Goal: Task Accomplishment & Management: Complete application form

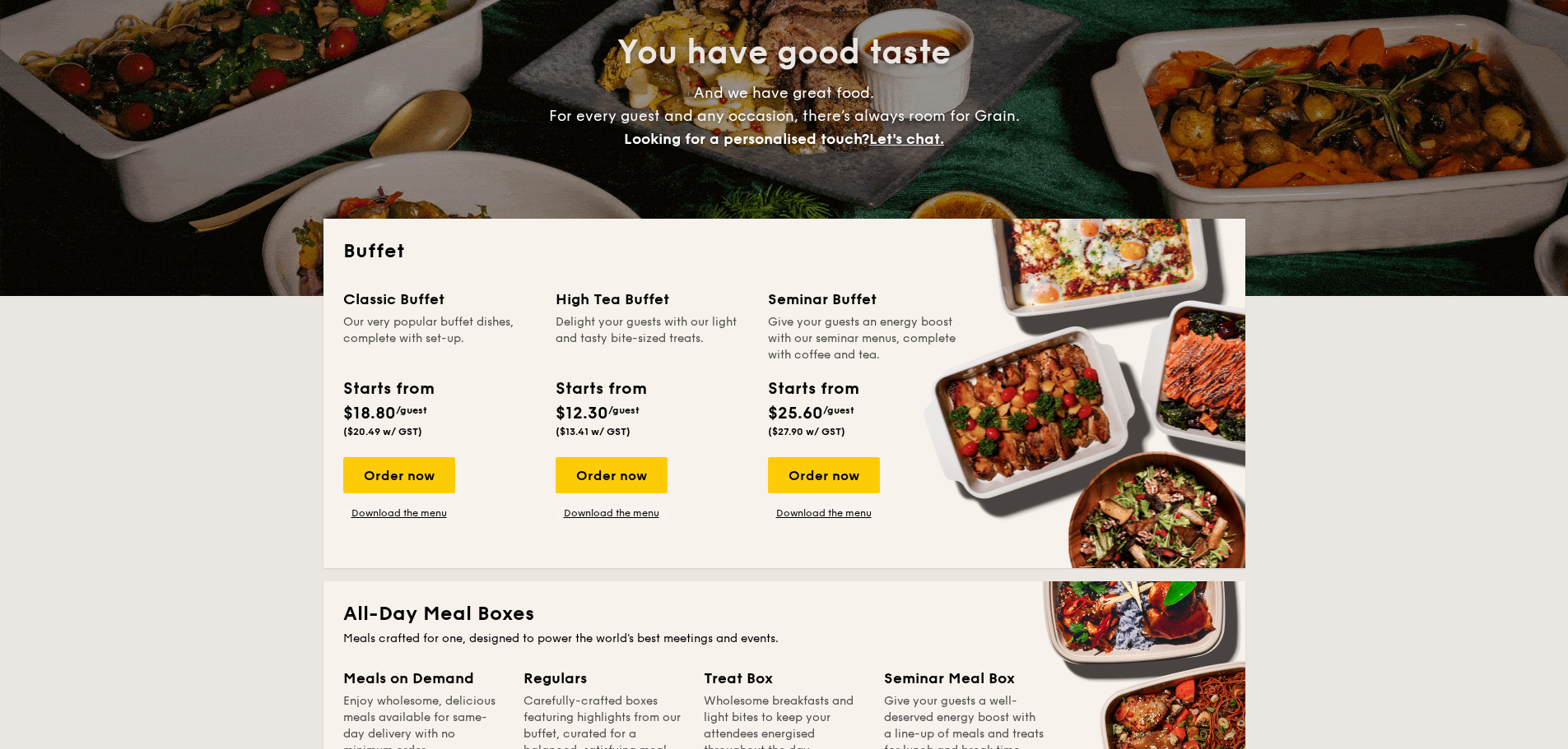
scroll to position [83, 0]
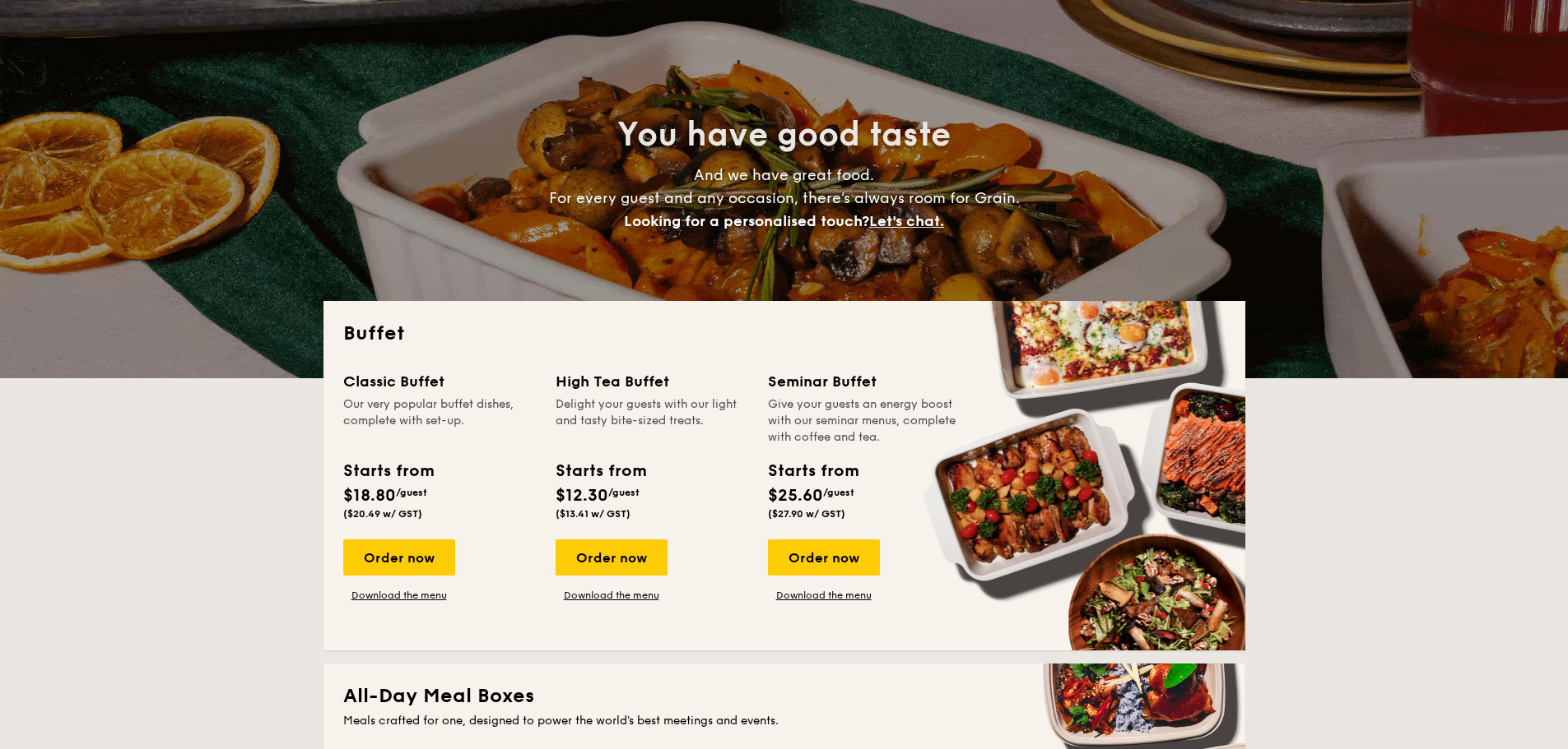
click at [883, 223] on span "Let's chat." at bounding box center [905, 221] width 75 height 18
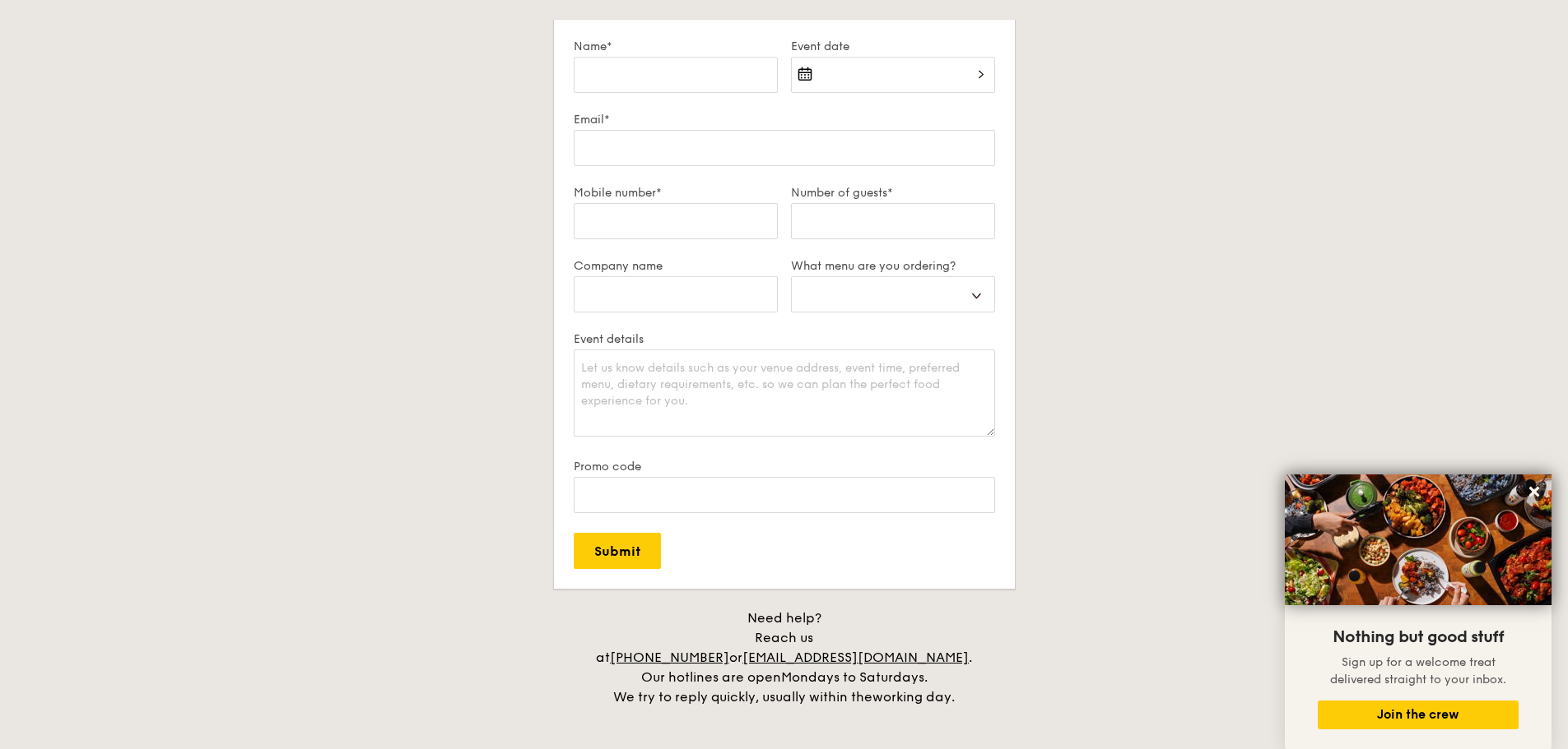
scroll to position [2905, 0]
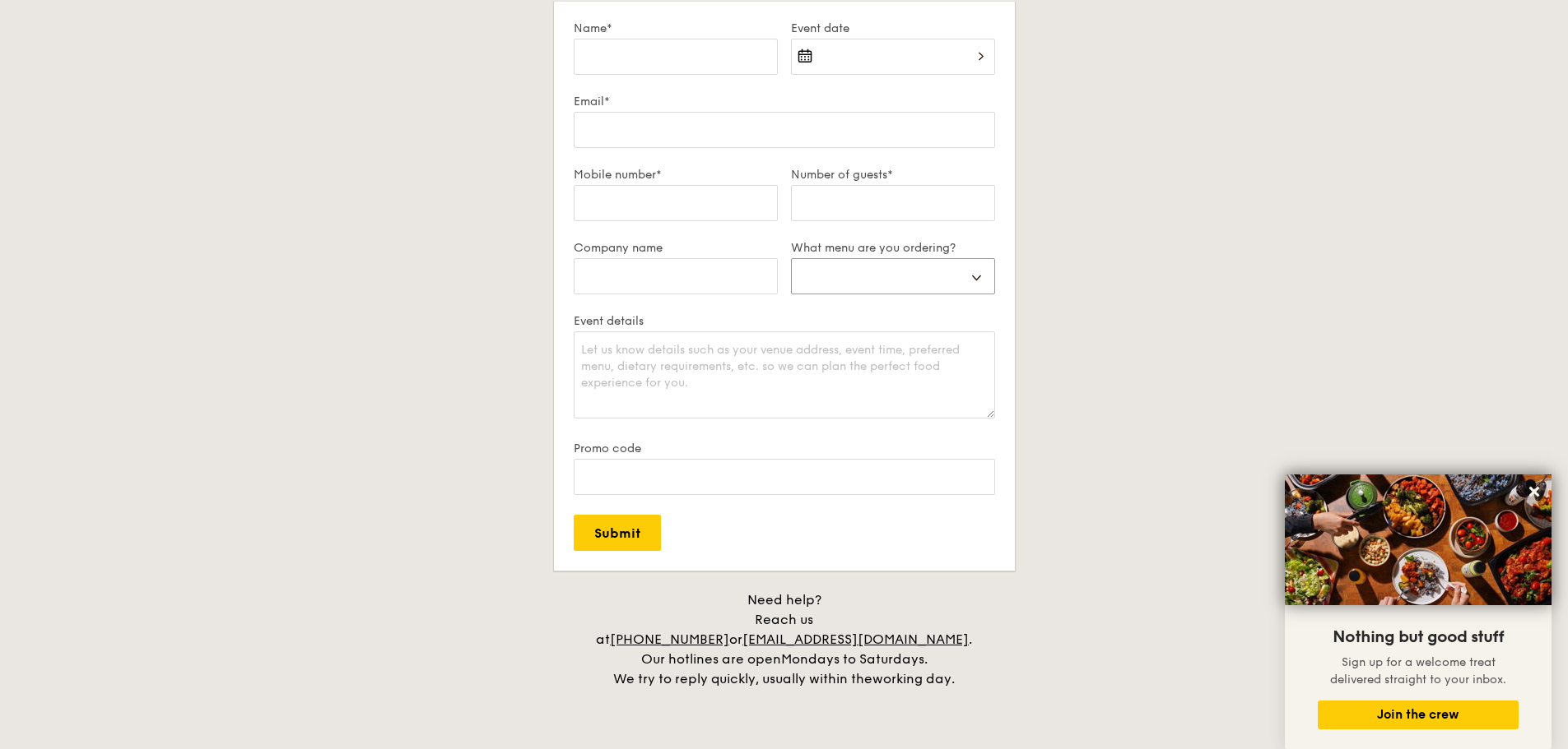
click at [895, 276] on select "Buffet Mini Buffet High Tea Canapés Meal Boxes Wedding" at bounding box center [892, 277] width 204 height 36
select select "buffet"
click at [791, 259] on select "Buffet Mini Buffet High Tea Canapés Meal Boxes Wedding" at bounding box center [892, 277] width 204 height 36
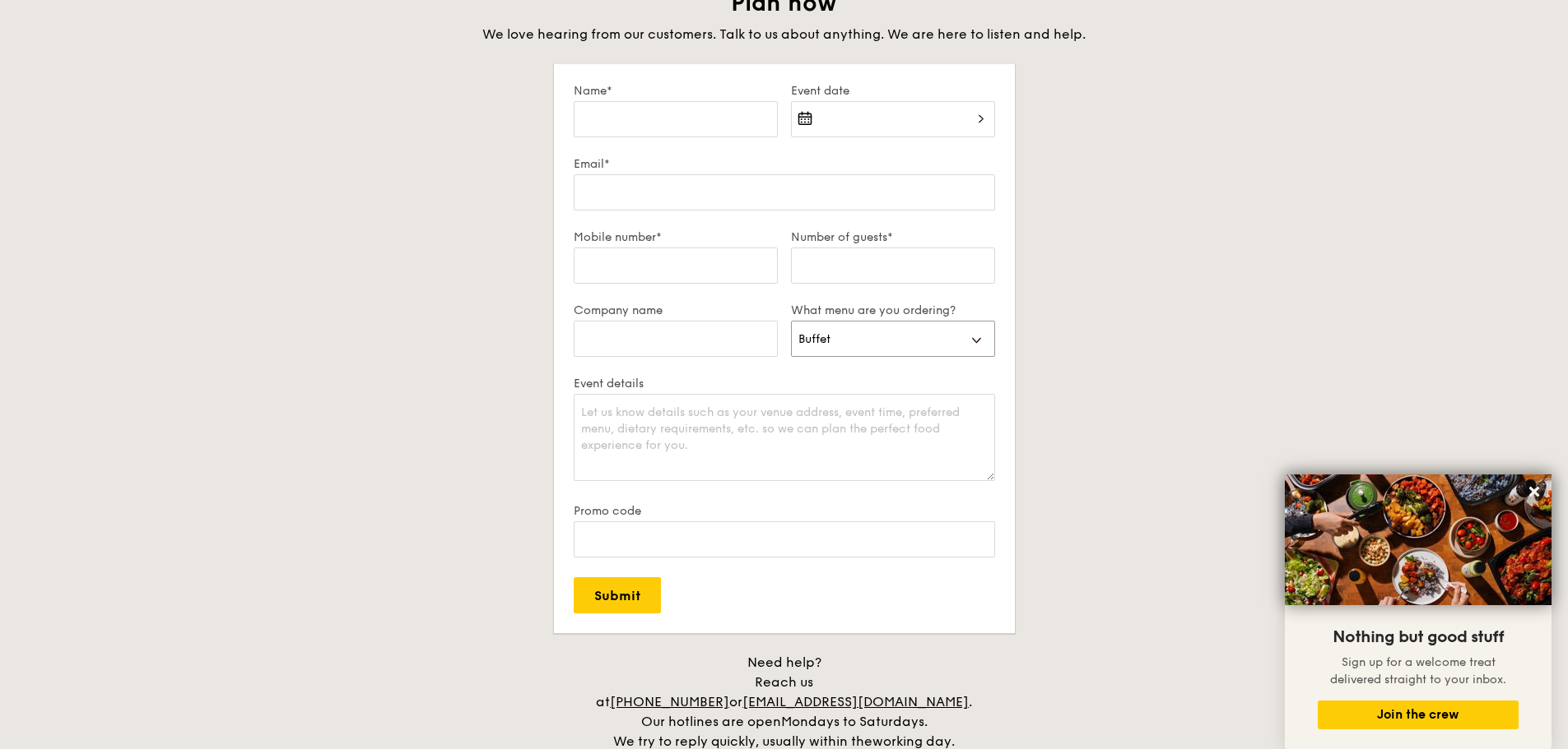
scroll to position [2823, 0]
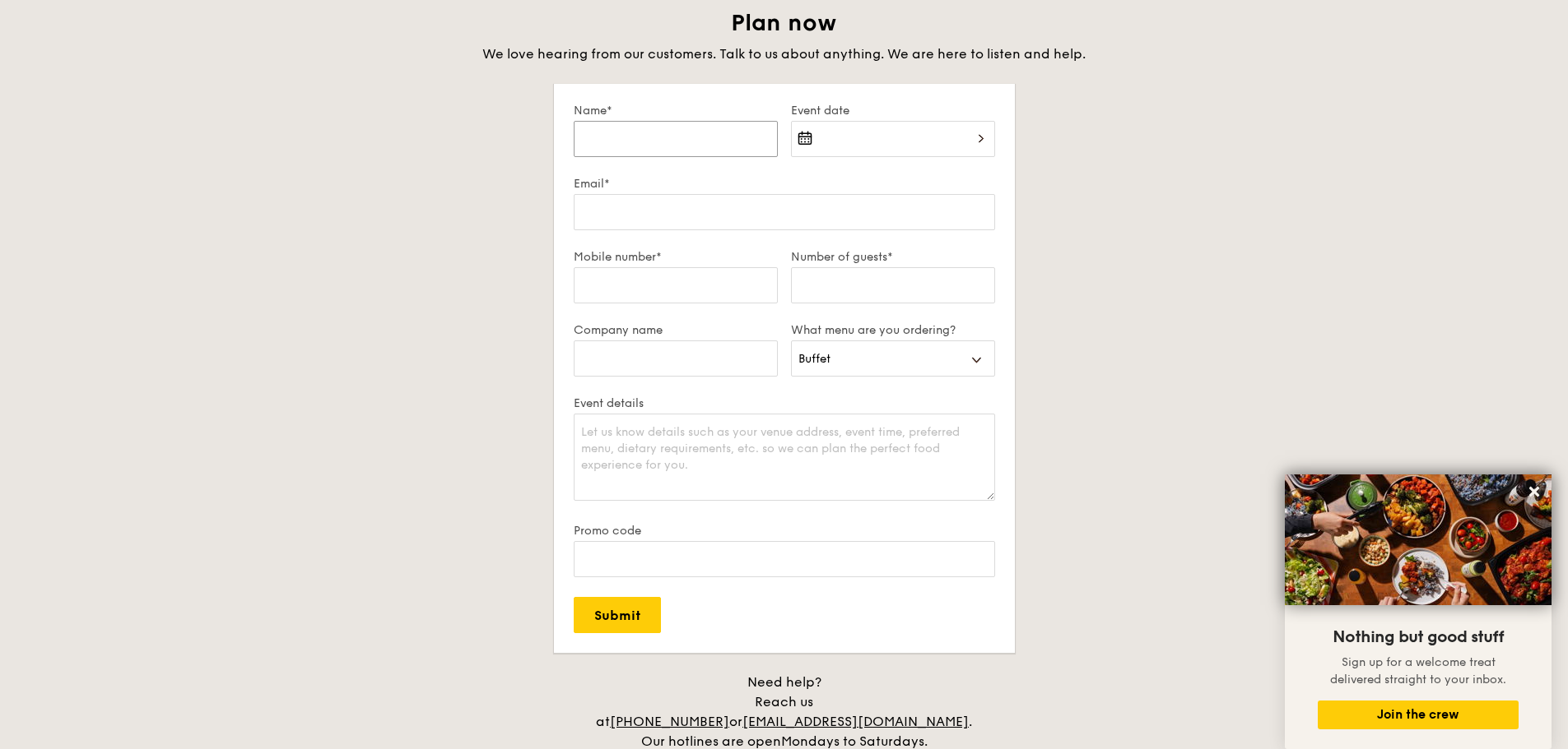
click at [723, 146] on input "Name*" at bounding box center [675, 139] width 204 height 36
type input "[PERSON_NAME]"
type input "[EMAIL_ADDRESS][DOMAIN_NAME]"
type input "97304911"
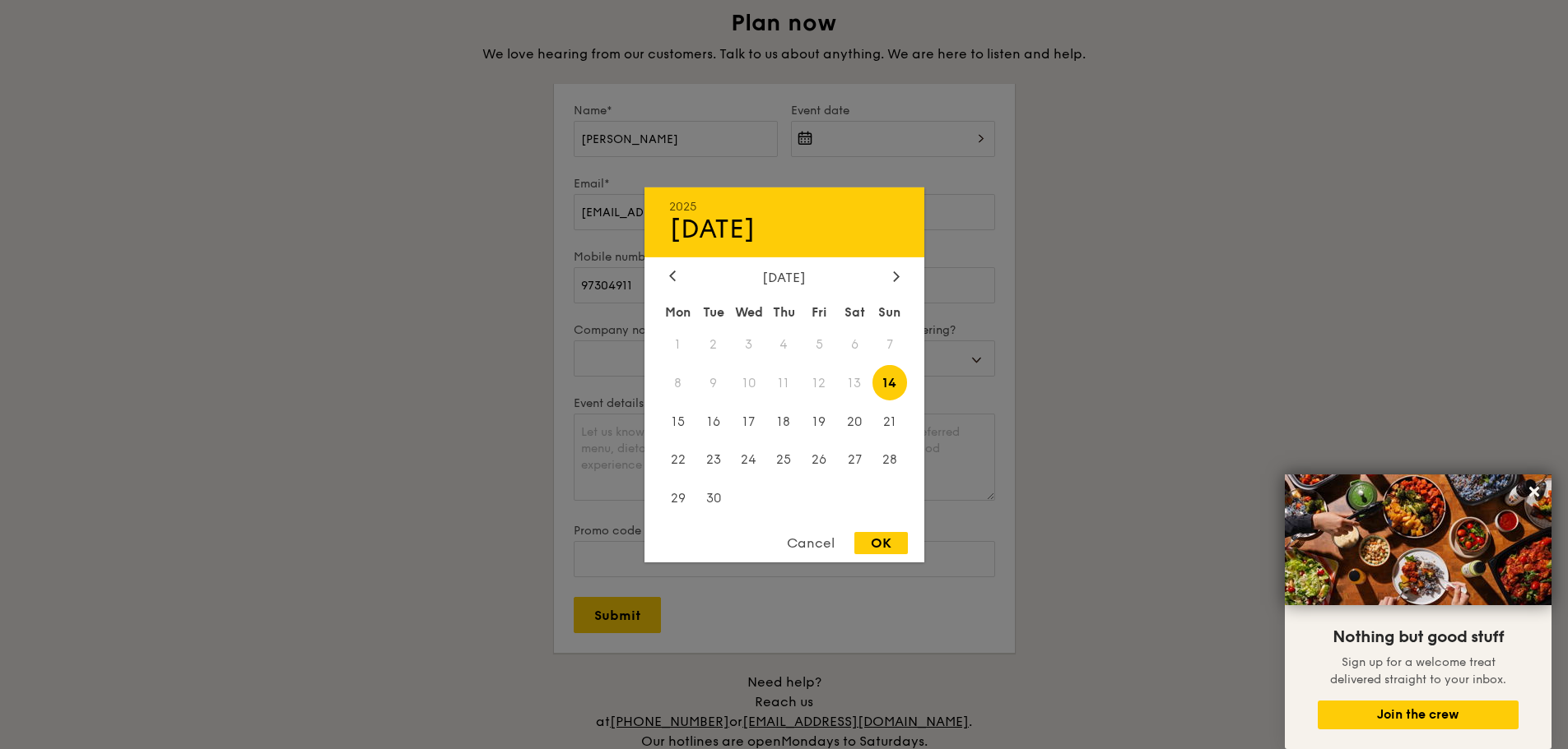
click at [881, 138] on div "2025 Sep [DATE] Tue Wed Thu Fri Sat Sun 1 2 3 4 5 6 7 8 9 10 11 12 13 14 15 16 …" at bounding box center [892, 149] width 204 height 56
click at [893, 279] on icon at bounding box center [895, 276] width 7 height 11
click at [882, 385] on span "12" at bounding box center [890, 383] width 36 height 36
click at [881, 542] on div "OK" at bounding box center [881, 543] width 54 height 22
type input "[DATE]"
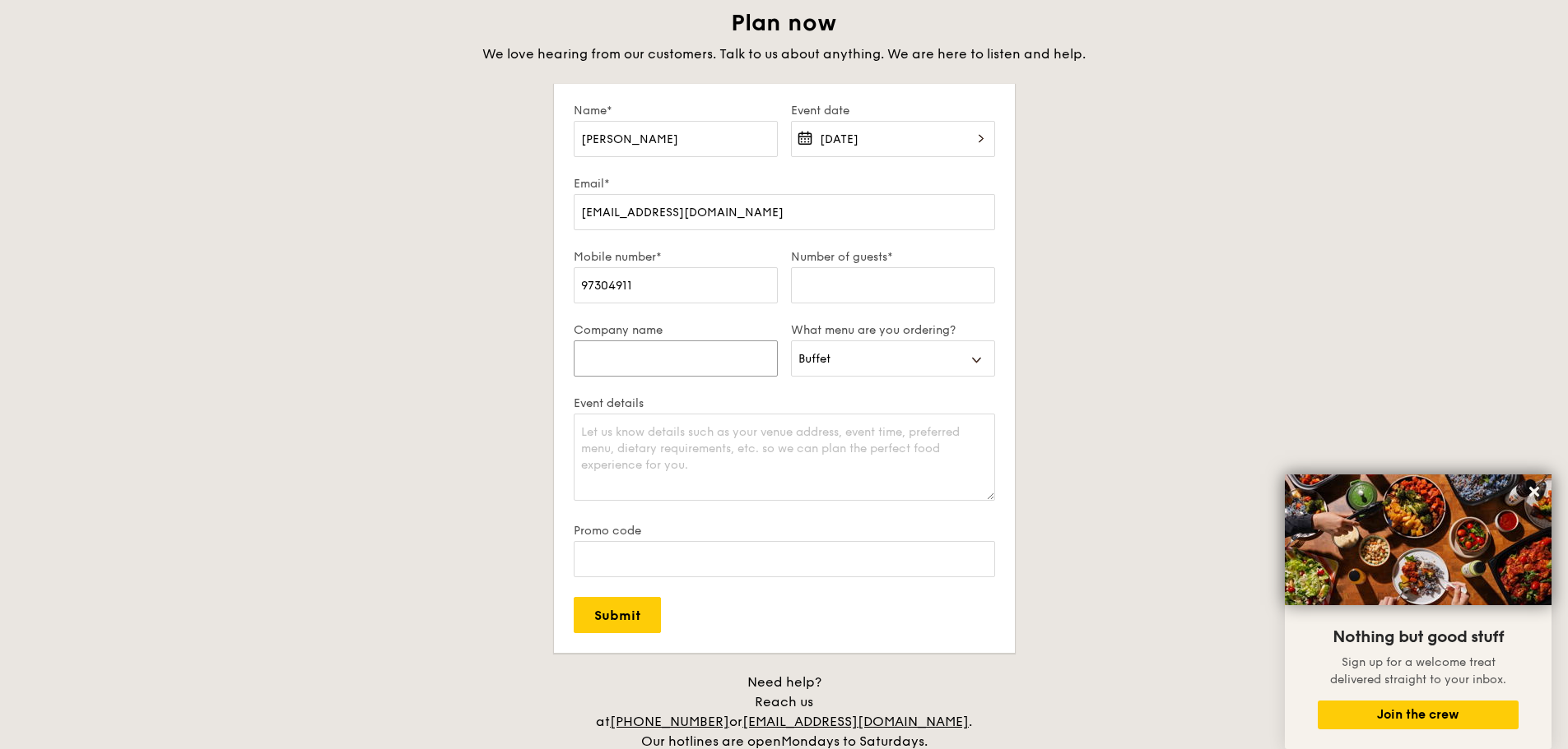
click at [754, 369] on input "Company name" at bounding box center [675, 358] width 204 height 36
type input "[DEMOGRAPHIC_DATA]"
click at [948, 435] on textarea "Event details" at bounding box center [783, 458] width 421 height 88
paste textarea "Hi, I would like an RFQ for the following event. Event: [DEMOGRAPHIC_DATA] Anni…"
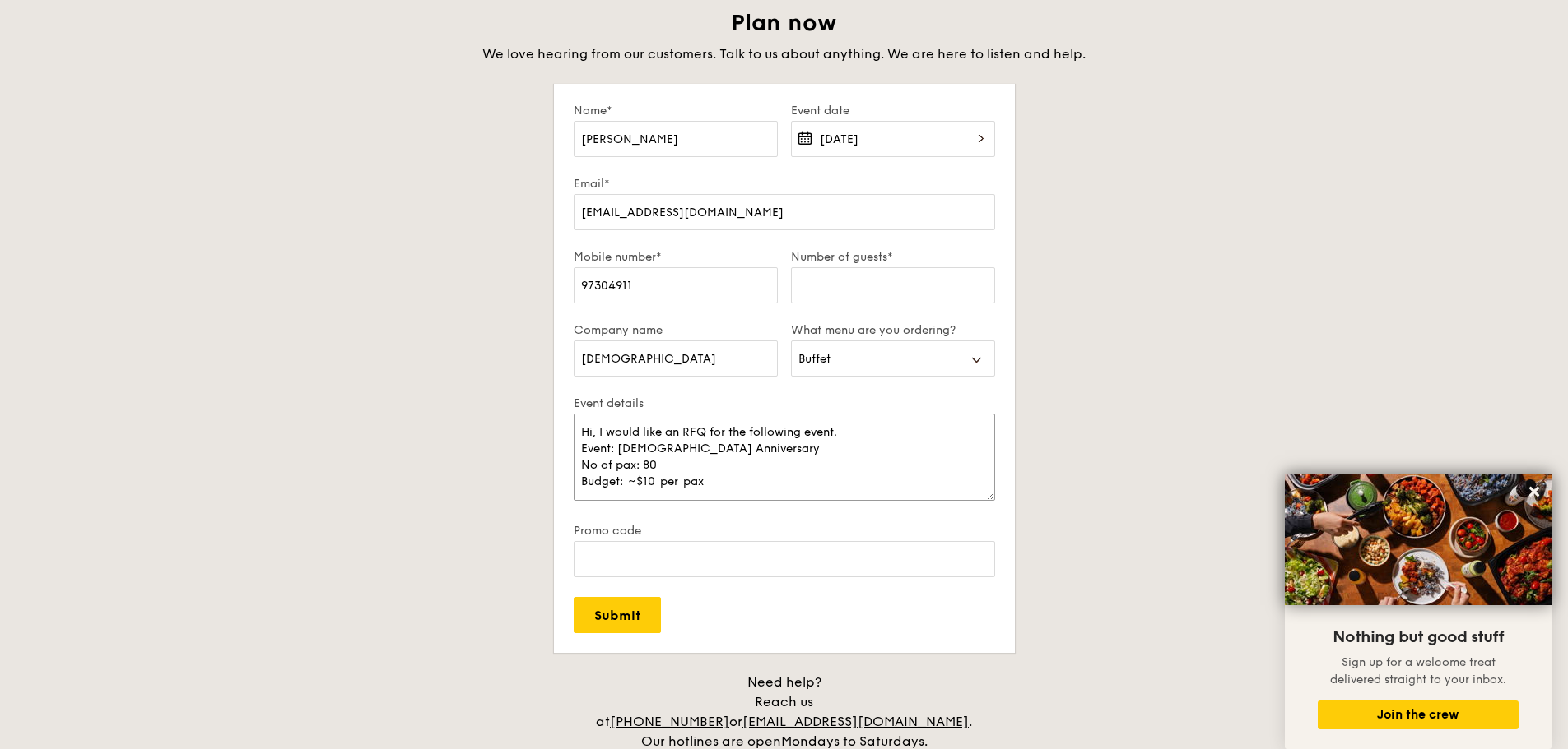
click at [943, 436] on textarea "Hi, I would like an RFQ for the following event. Event: [DEMOGRAPHIC_DATA] Anni…" at bounding box center [783, 458] width 421 height 88
click at [824, 453] on textarea "Hi, I would like an RFQ for the following event. Event: [DEMOGRAPHIC_DATA] Anni…" at bounding box center [783, 458] width 421 height 88
click at [816, 475] on textarea "Hi, I would like an RFQ for the following event. Event: [DEMOGRAPHIC_DATA] Anni…" at bounding box center [783, 458] width 421 height 88
click at [790, 458] on textarea "Hi, I would like an RFQ for the following event. Event: [DEMOGRAPHIC_DATA] Anni…" at bounding box center [783, 458] width 421 height 88
click at [791, 479] on textarea "Hi, I would like an RFQ for the following event. Event: [DEMOGRAPHIC_DATA] Anni…" at bounding box center [783, 458] width 421 height 88
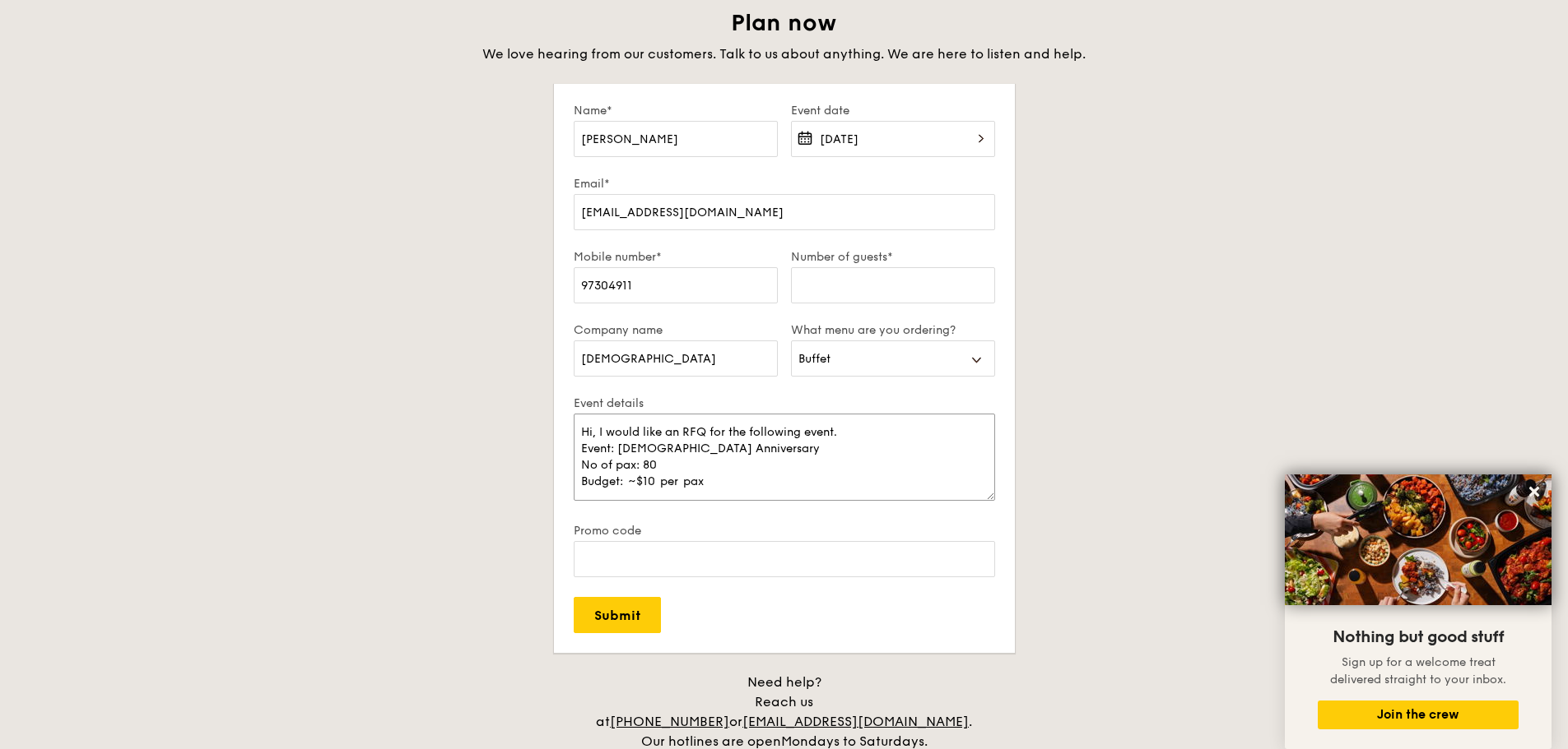
type textarea "Hi, I would like an RFQ for the following event. Event: [DEMOGRAPHIC_DATA] Anni…"
click at [865, 283] on input "Number of guests*" at bounding box center [892, 285] width 204 height 36
click at [865, 283] on input "80" at bounding box center [892, 285] width 204 height 36
type input "80"
click at [725, 488] on textarea "Hi, I would like an RFQ for the following event. Event: [DEMOGRAPHIC_DATA] Anni…" at bounding box center [783, 458] width 421 height 88
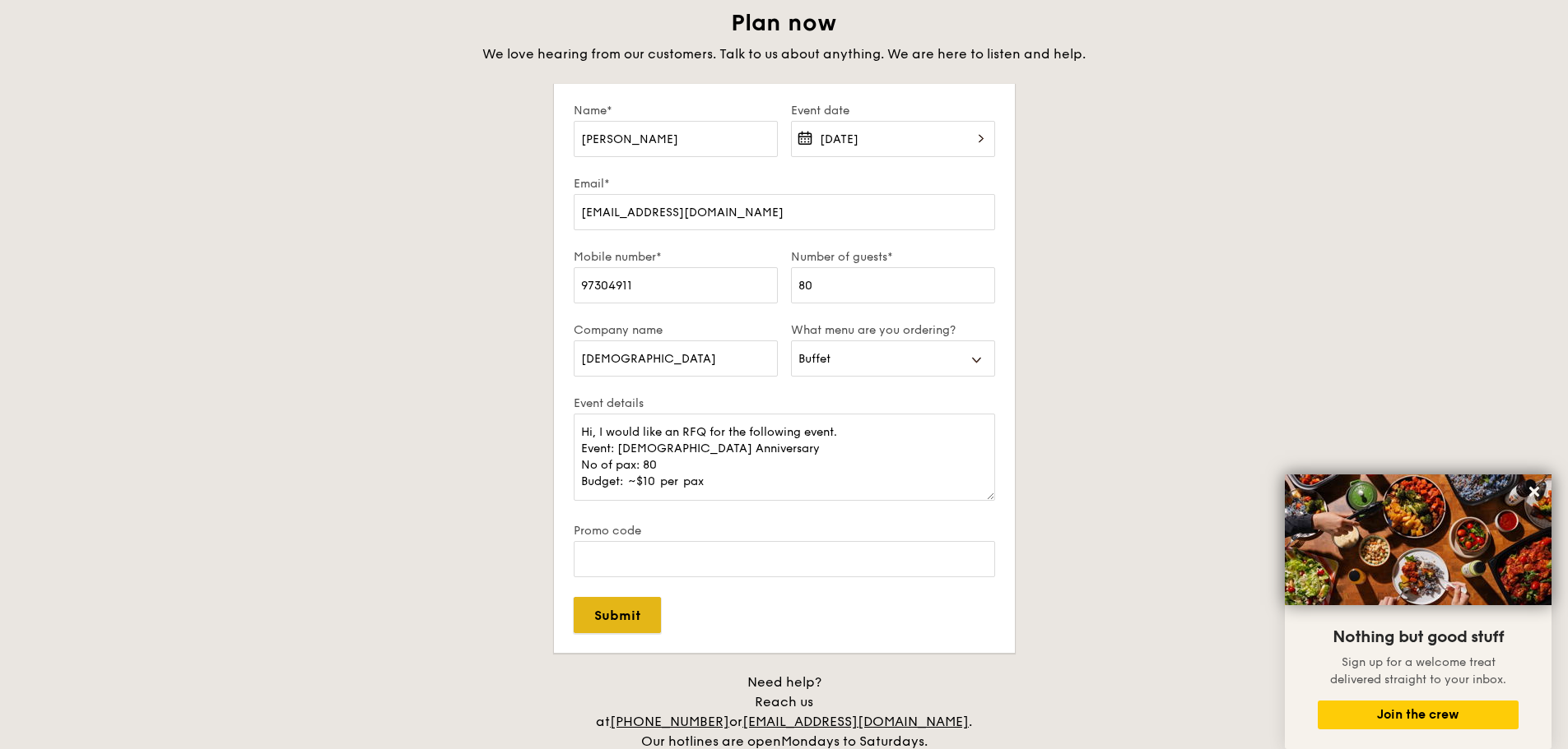
click at [640, 611] on input "Submit" at bounding box center [617, 615] width 88 height 36
select select
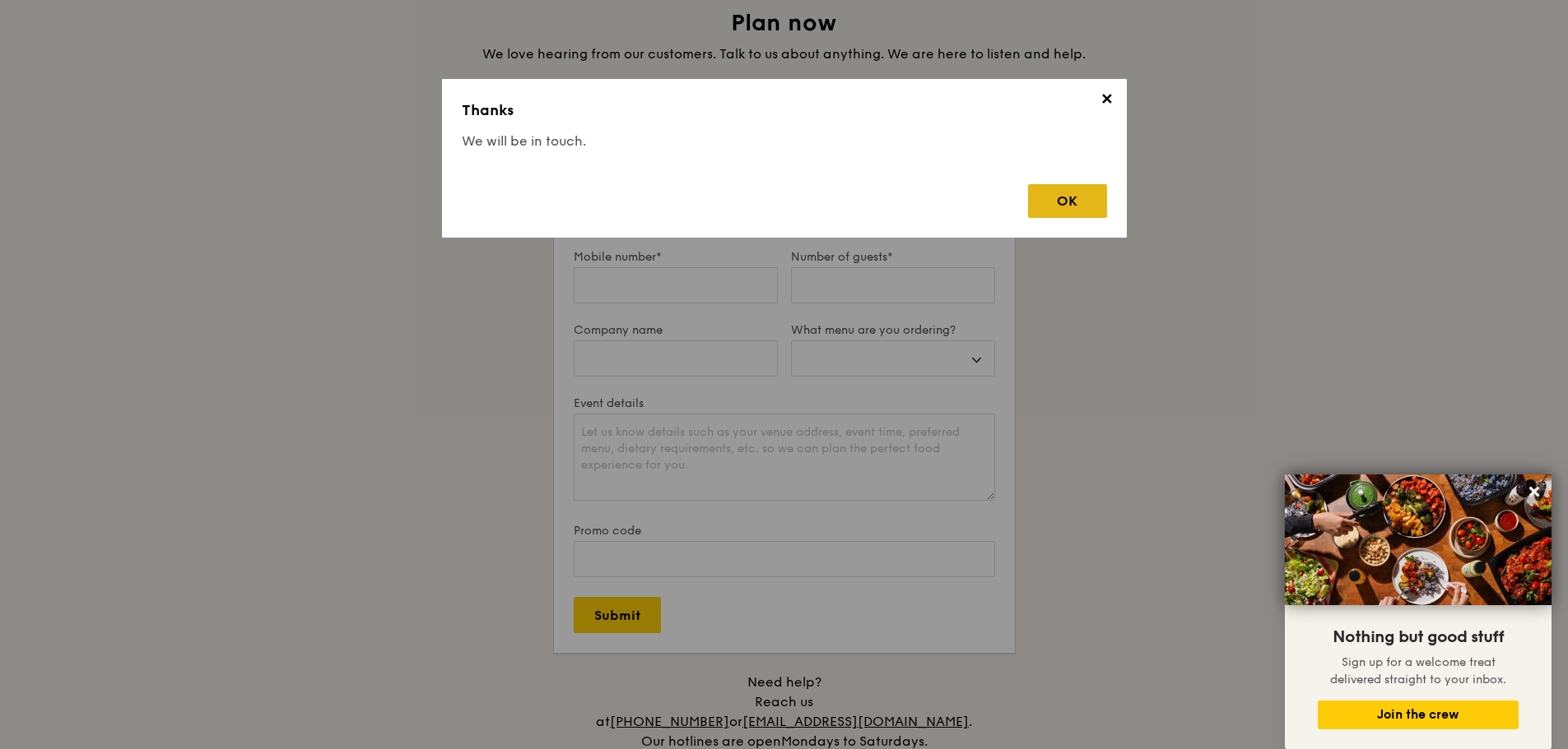
click at [1042, 200] on div "OK" at bounding box center [1067, 201] width 79 height 34
